Goal: Information Seeking & Learning: Learn about a topic

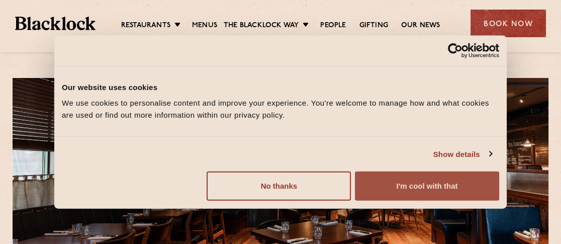
click at [364, 188] on button "I'm cool with that" at bounding box center [427, 185] width 144 height 29
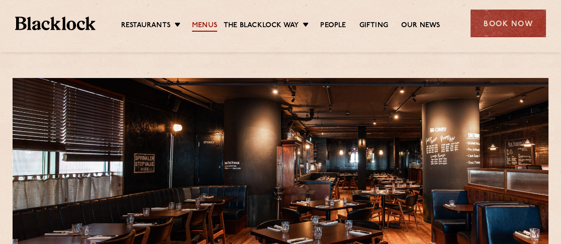
click at [197, 23] on link "Menus" at bounding box center [204, 26] width 25 height 11
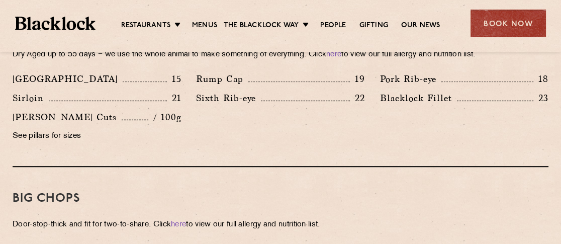
scroll to position [955, 0]
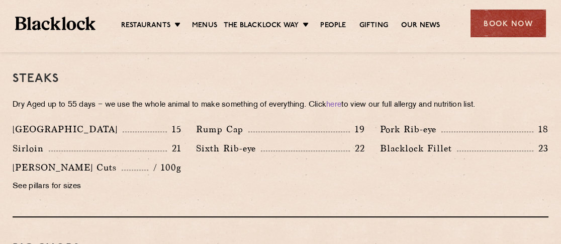
click at [232, 141] on p "Sixth Rib-eye" at bounding box center [228, 148] width 65 height 14
click at [235, 122] on p "Rump Cap" at bounding box center [222, 129] width 52 height 14
